Goal: Task Accomplishment & Management: Manage account settings

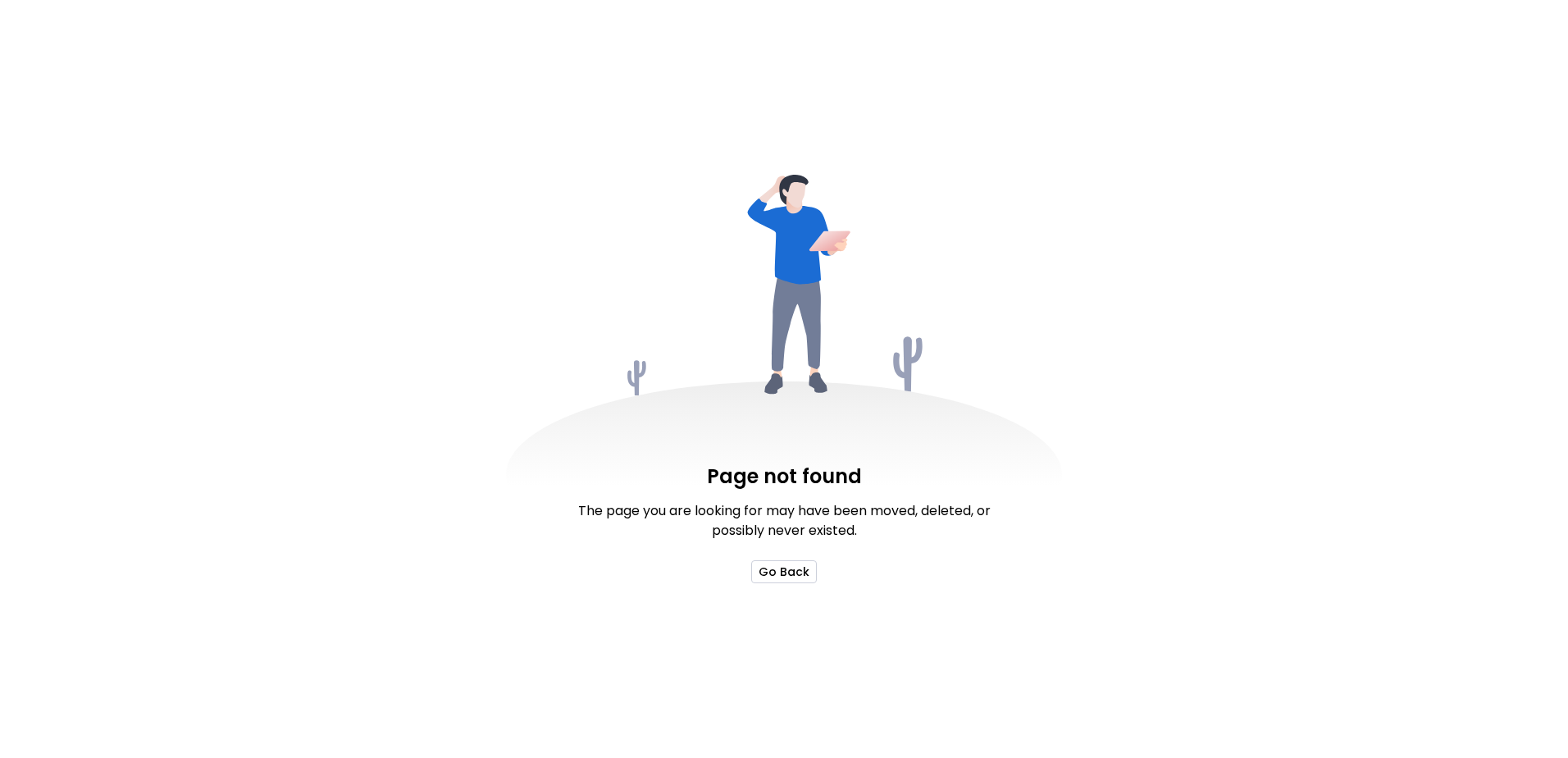
click at [784, 573] on button "Go Back" at bounding box center [784, 571] width 65 height 23
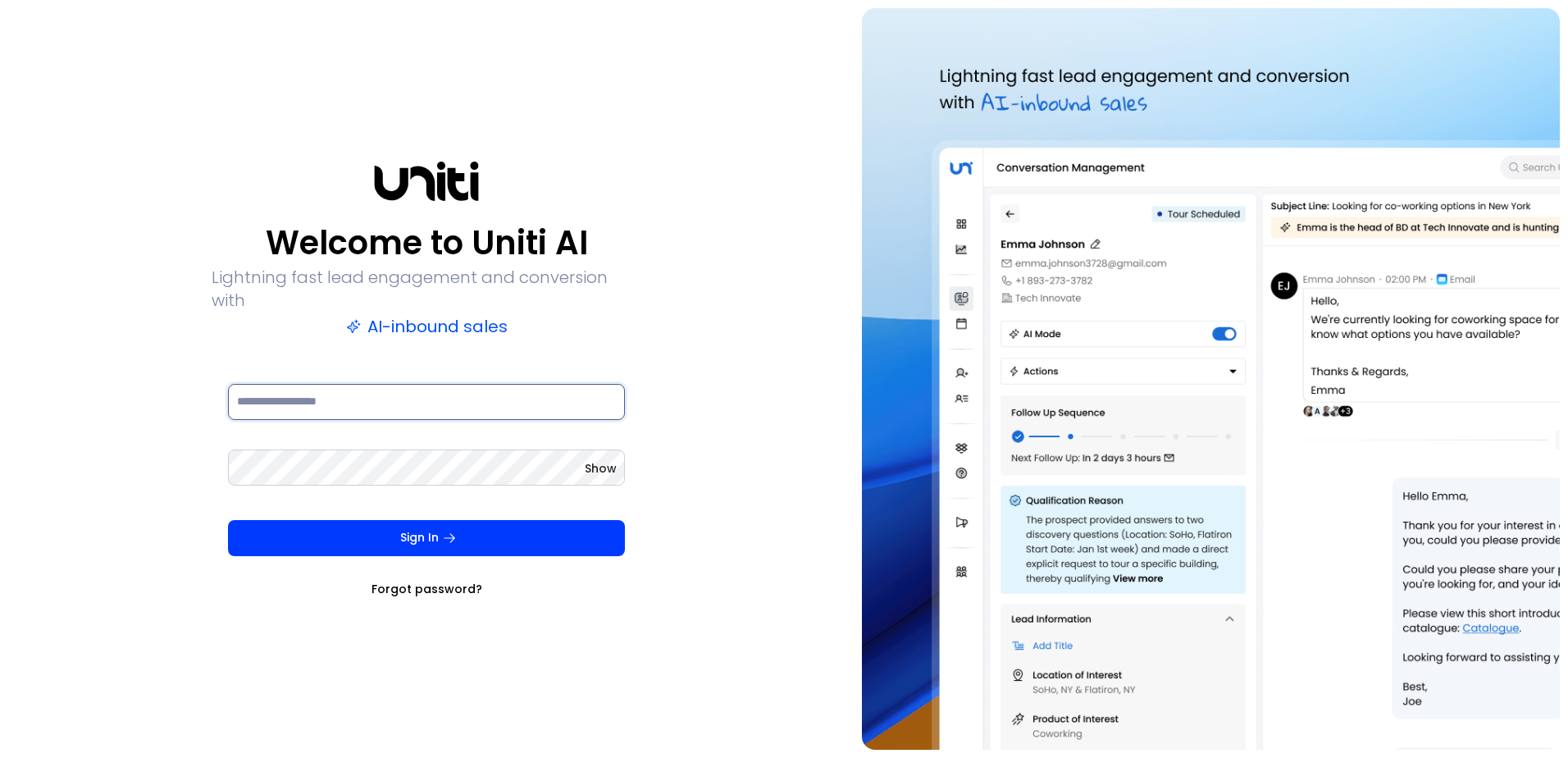
type input "**********"
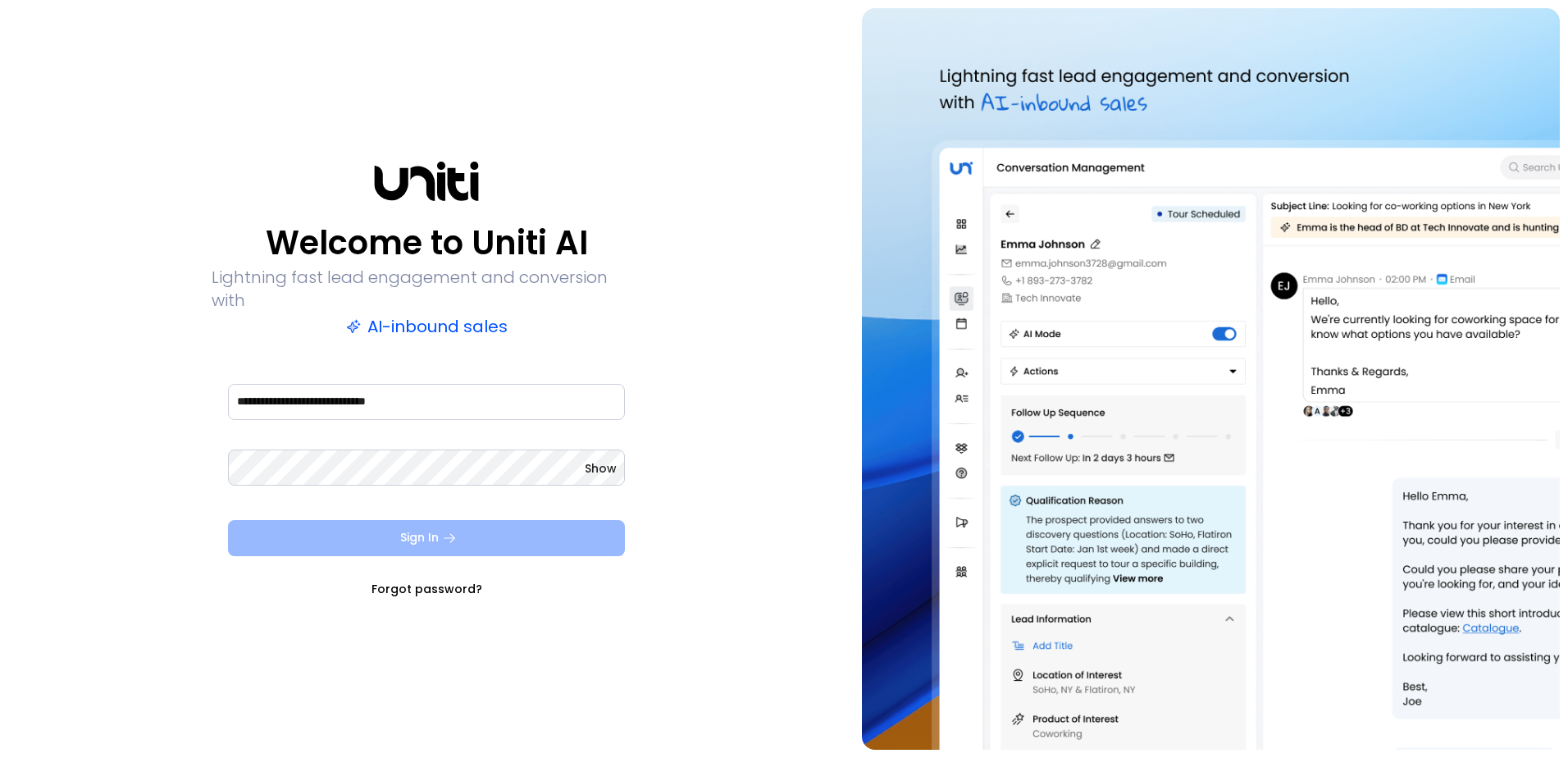
click at [429, 520] on button "Sign In" at bounding box center [426, 538] width 397 height 36
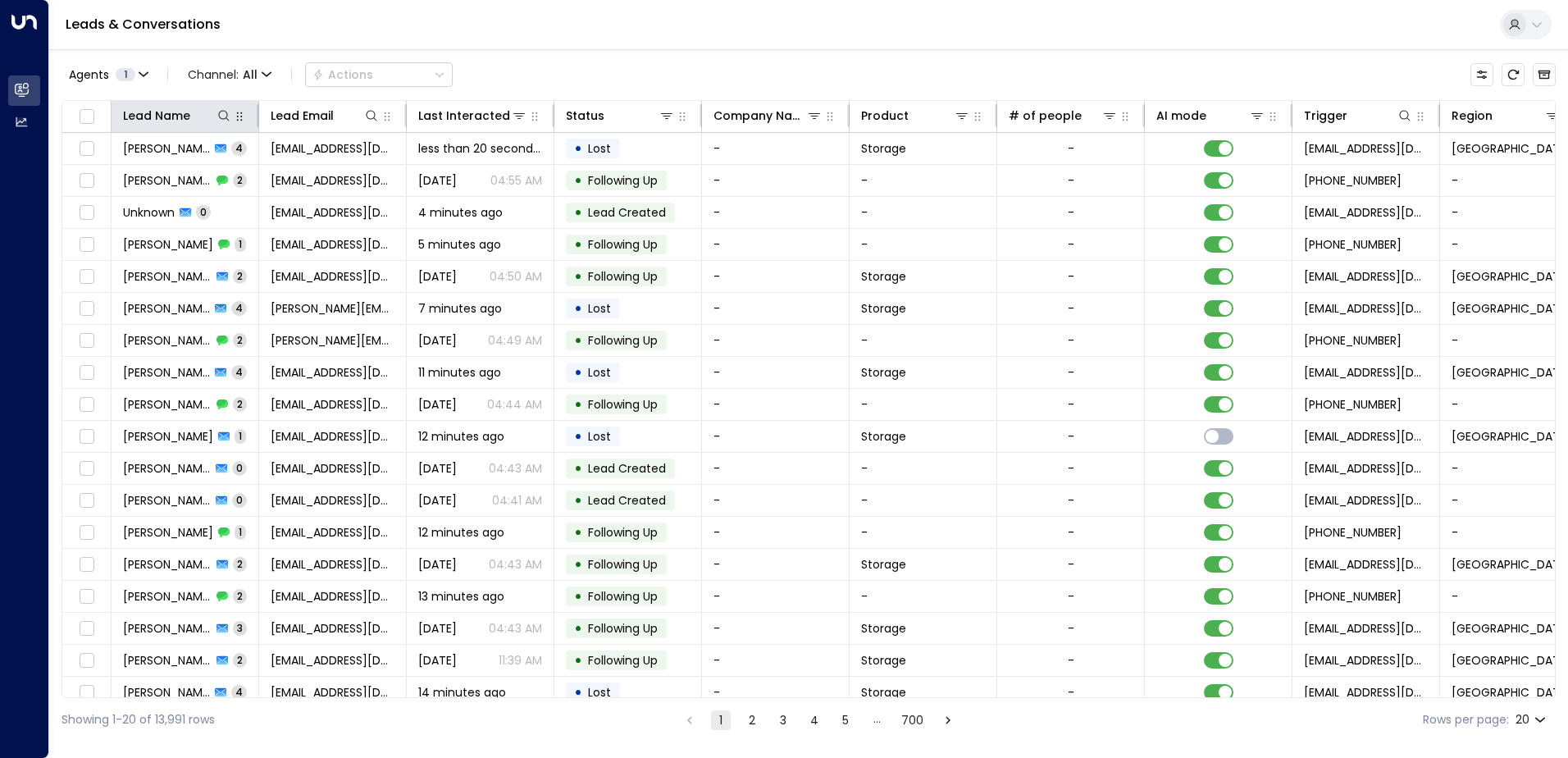
click at [231, 120] on button "button" at bounding box center [239, 117] width 17 height 17
click at [222, 118] on icon at bounding box center [224, 115] width 13 height 13
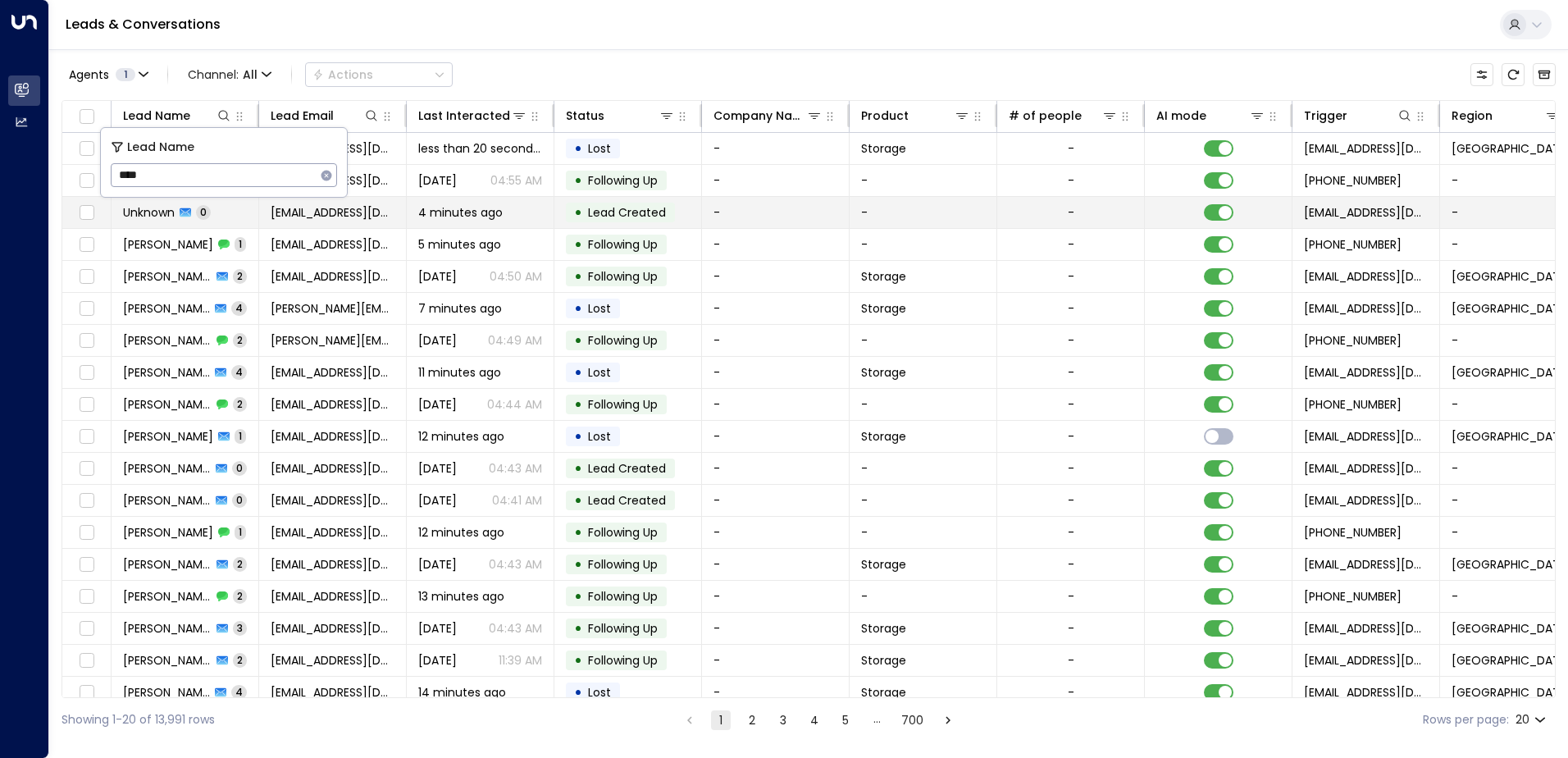
type input "*****"
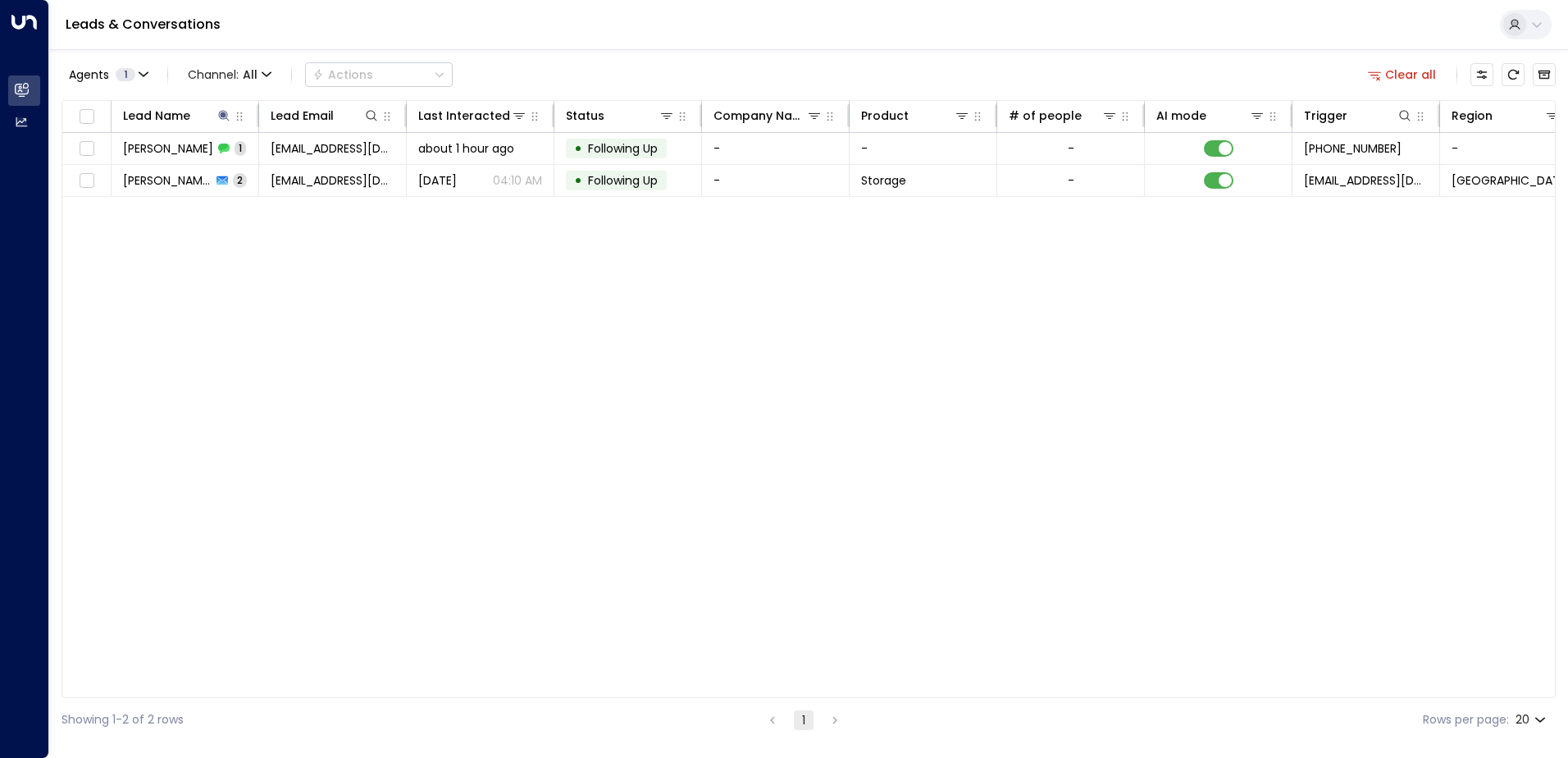
click at [246, 18] on div "Leads & Conversations" at bounding box center [808, 25] width 1519 height 50
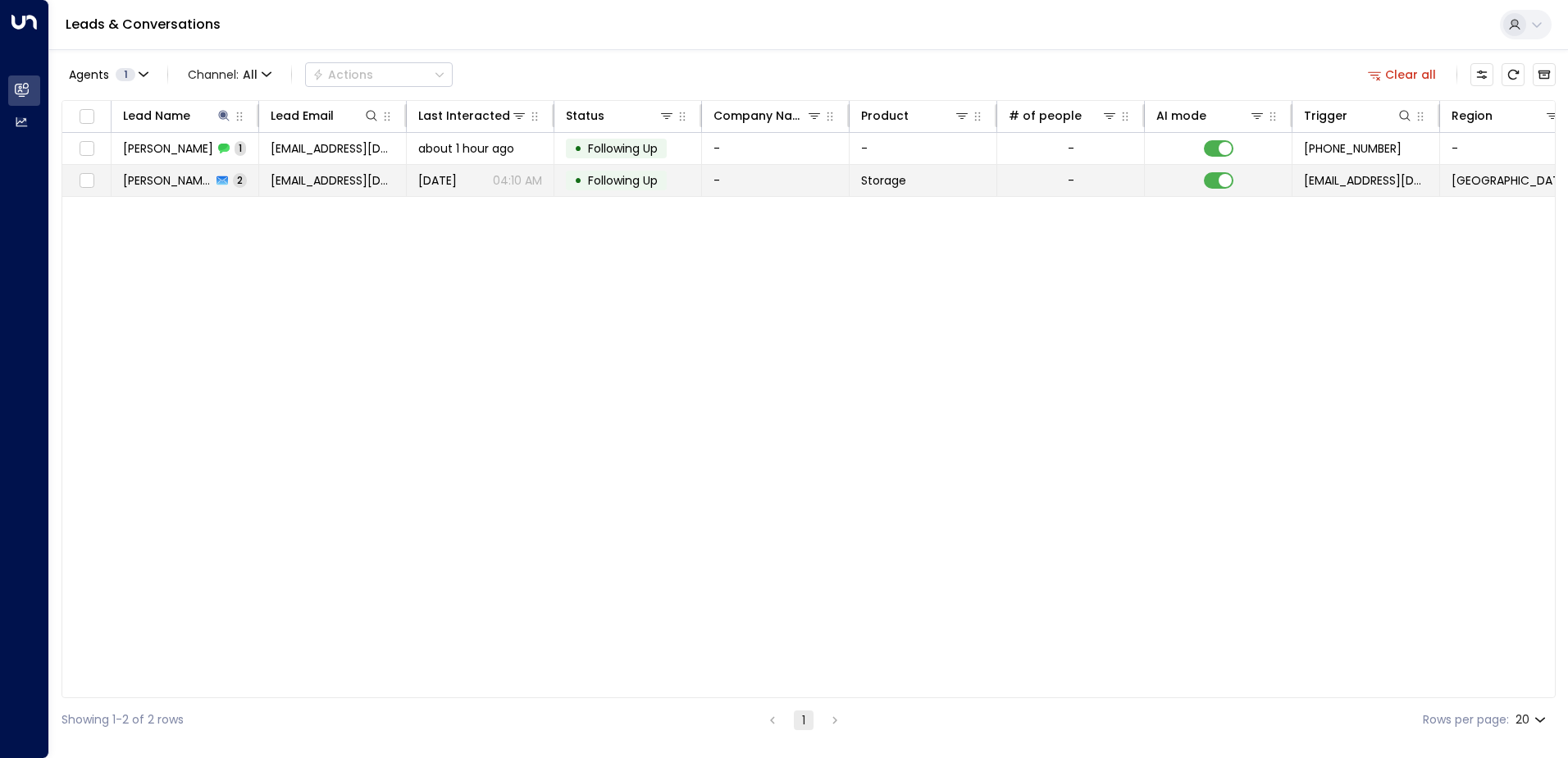
click at [177, 184] on span "[PERSON_NAME]" at bounding box center [168, 181] width 88 height 17
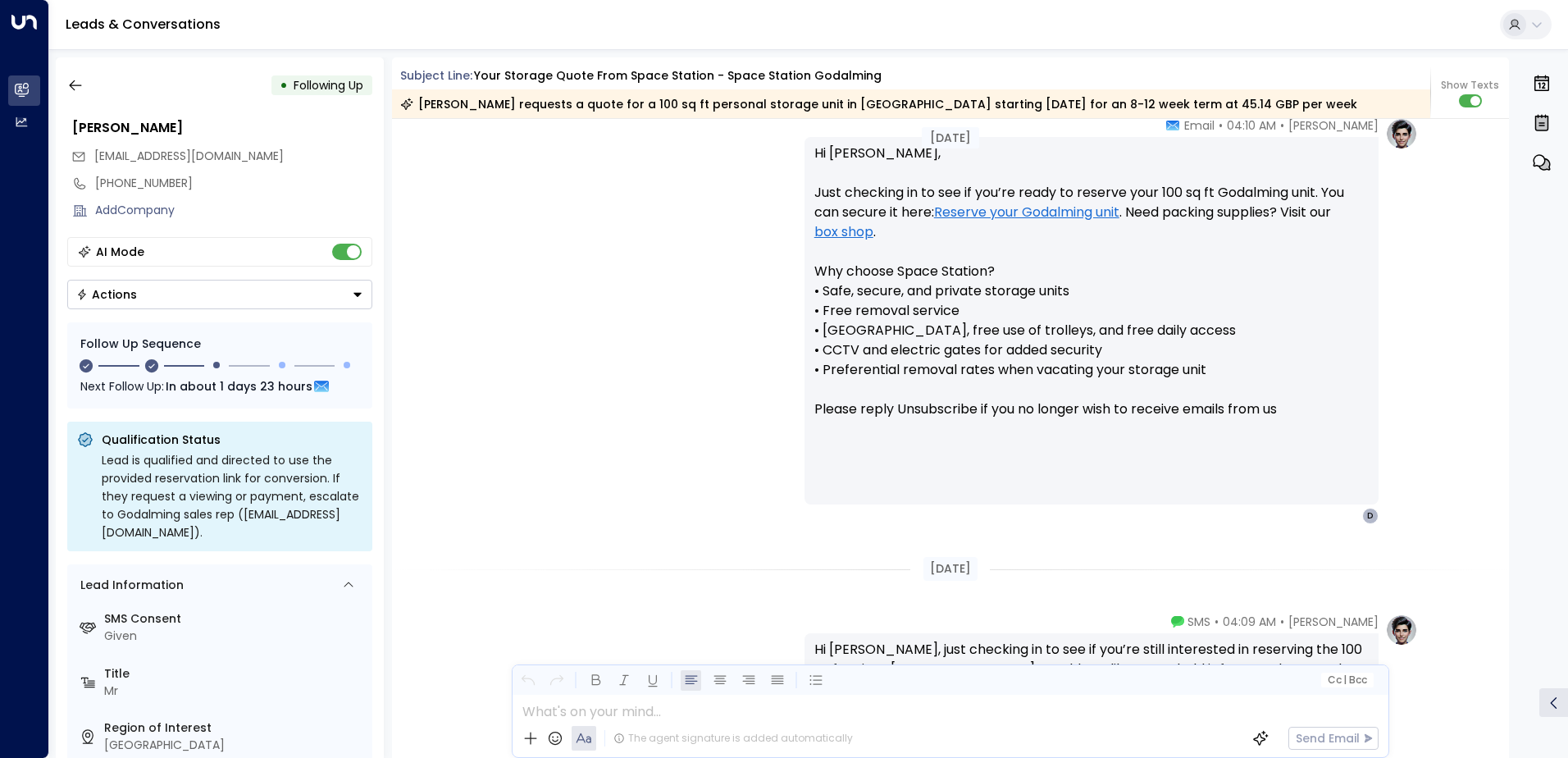
scroll to position [1482, 0]
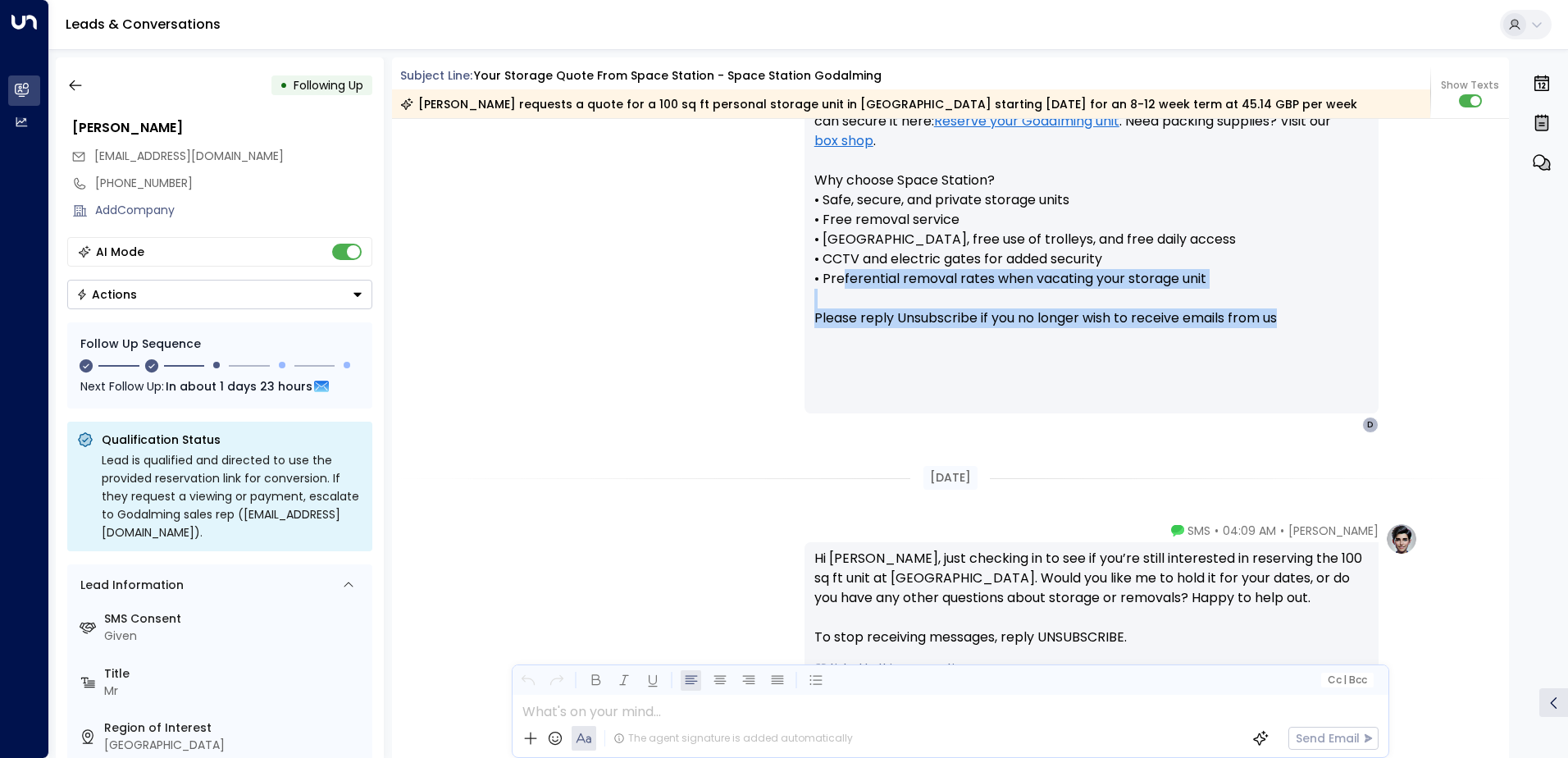
drag, startPoint x: 1284, startPoint y: 323, endPoint x: 838, endPoint y: 274, distance: 448.7
click at [838, 274] on p "Hi [PERSON_NAME], Just checking in to see if you’re ready to reserve your 100 s…" at bounding box center [1092, 200] width 554 height 296
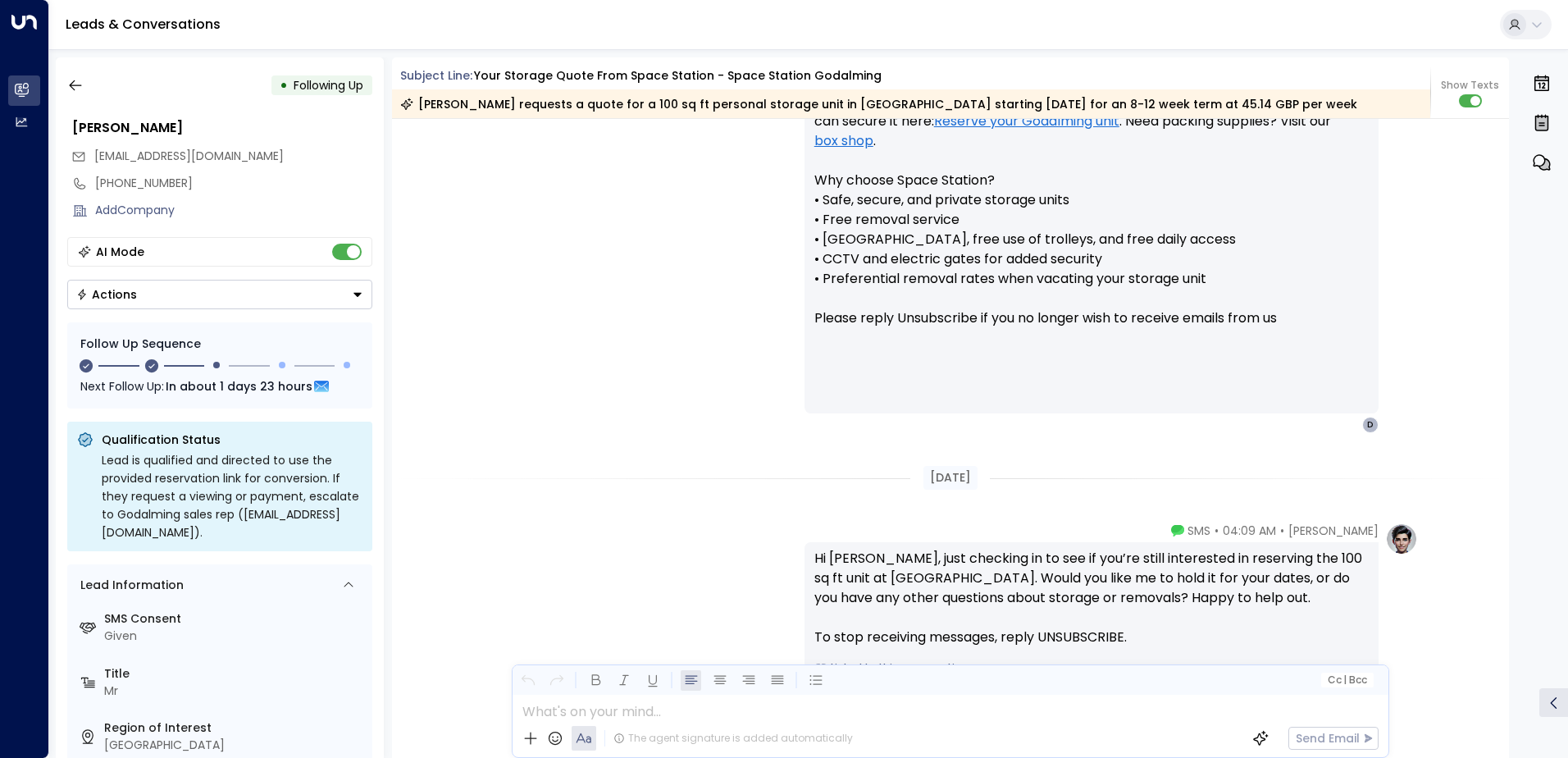
drag, startPoint x: 838, startPoint y: 274, endPoint x: 1016, endPoint y: 359, distance: 197.3
click at [1016, 359] on p at bounding box center [1092, 357] width 554 height 19
drag, startPoint x: 1282, startPoint y: 325, endPoint x: 833, endPoint y: 289, distance: 450.4
click at [833, 289] on p "Hi [PERSON_NAME], Just checking in to see if you’re ready to reserve your 100 s…" at bounding box center [1092, 200] width 554 height 296
drag, startPoint x: 833, startPoint y: 289, endPoint x: 1000, endPoint y: 344, distance: 175.8
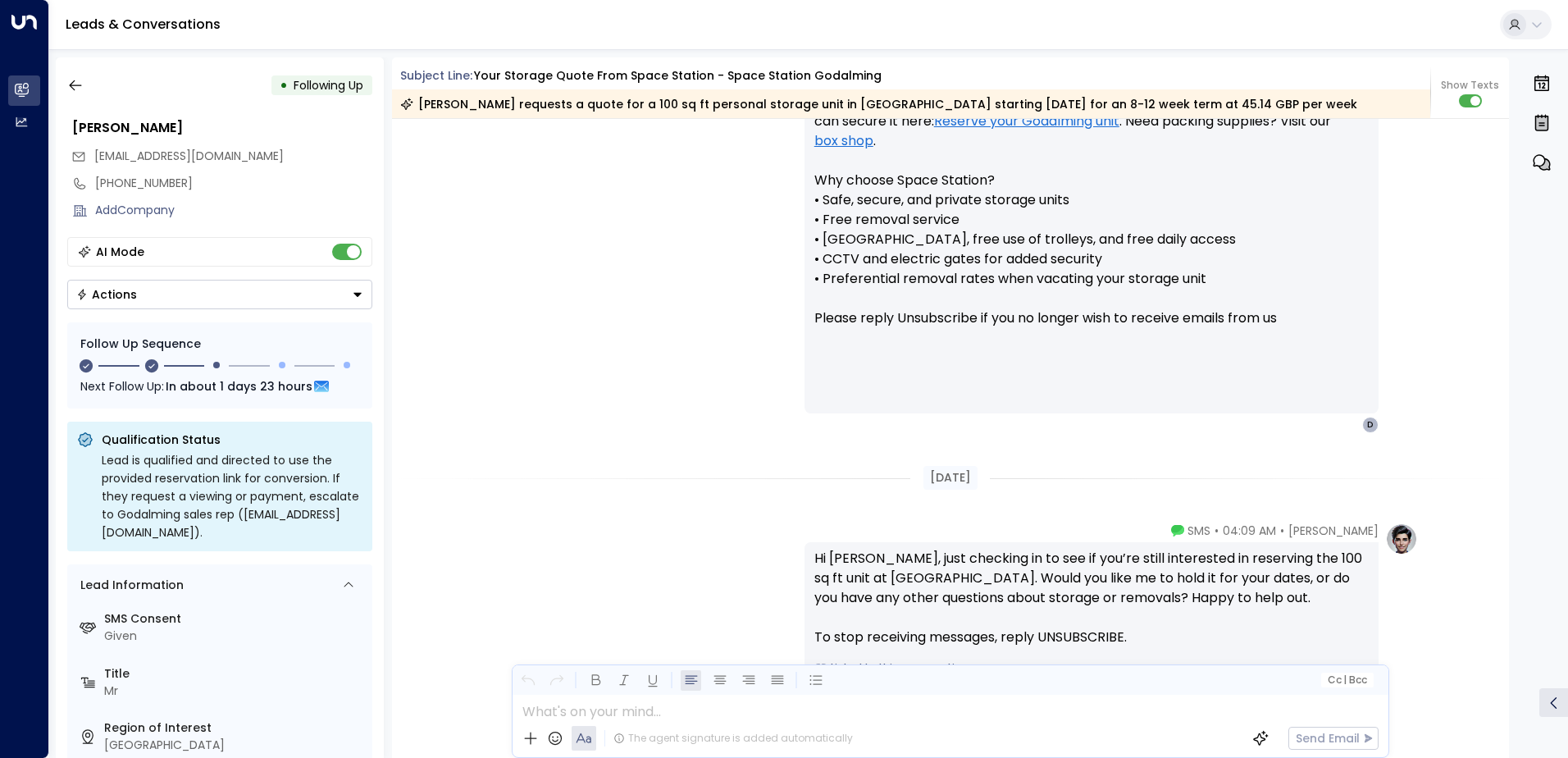
click at [1000, 344] on p "Hi [PERSON_NAME], Just checking in to see if you’re ready to reserve your 100 s…" at bounding box center [1092, 200] width 554 height 296
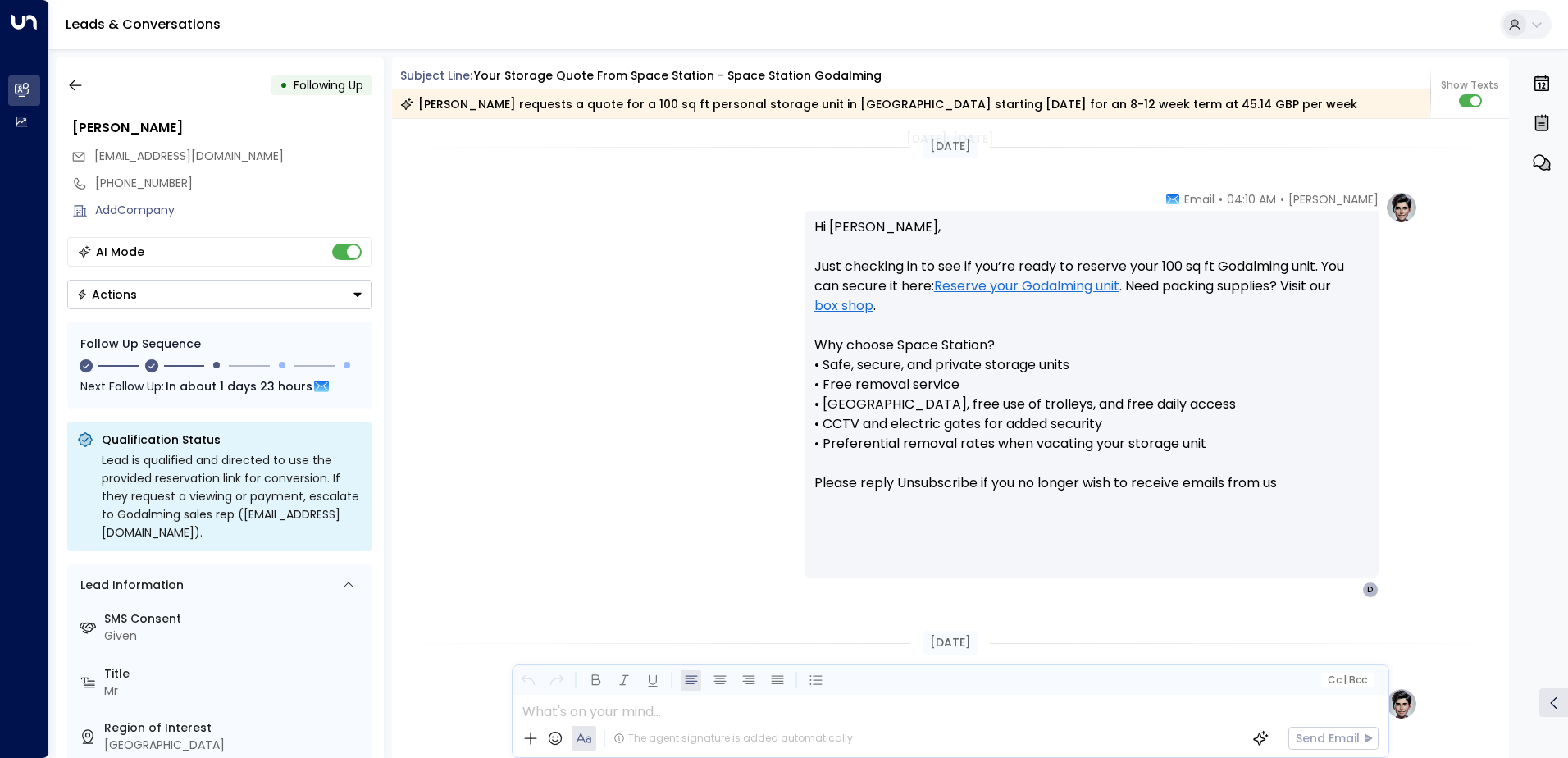
scroll to position [1318, 0]
